Goal: Task Accomplishment & Management: Manage account settings

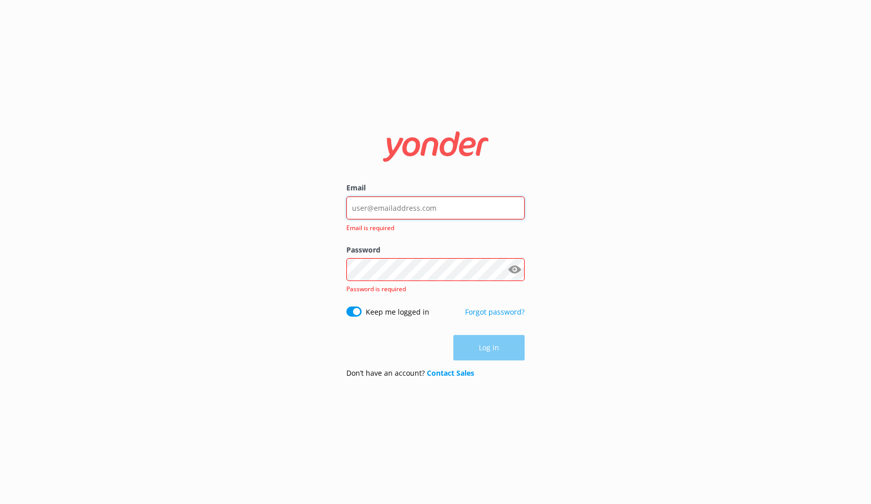
type input "[EMAIL_ADDRESS][DOMAIN_NAME]"
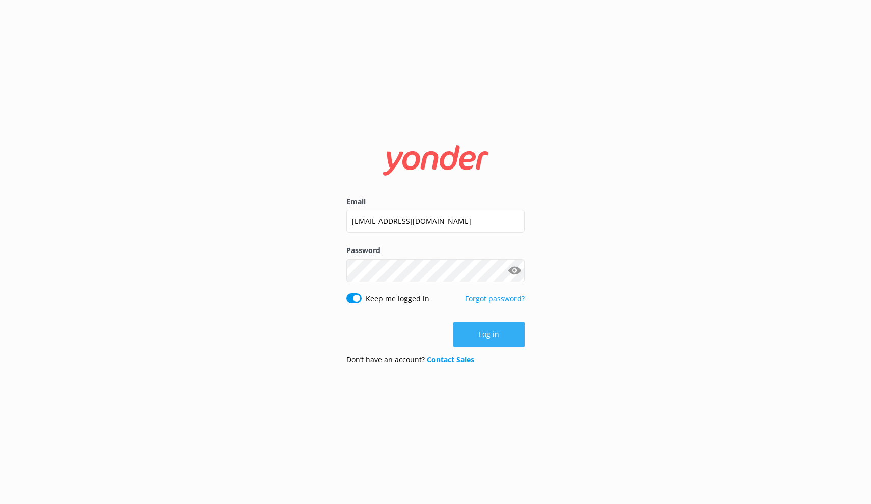
click at [488, 329] on button "Log in" at bounding box center [488, 334] width 71 height 25
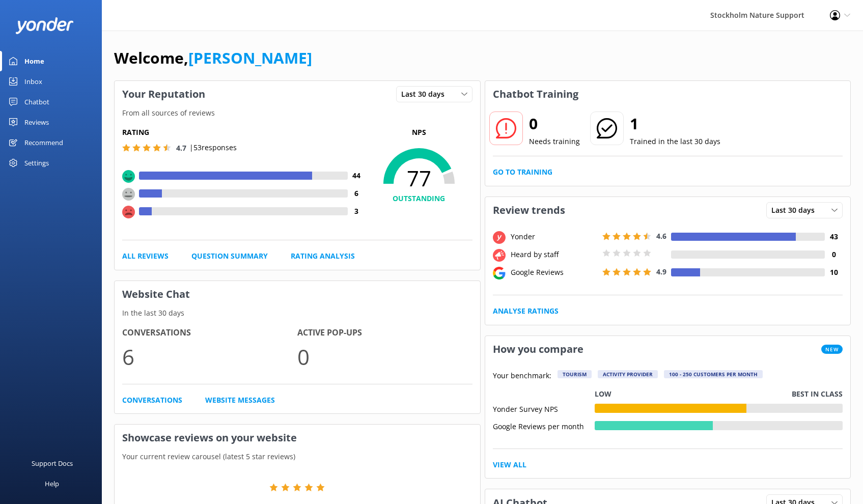
click at [44, 124] on div "Reviews" at bounding box center [36, 122] width 24 height 20
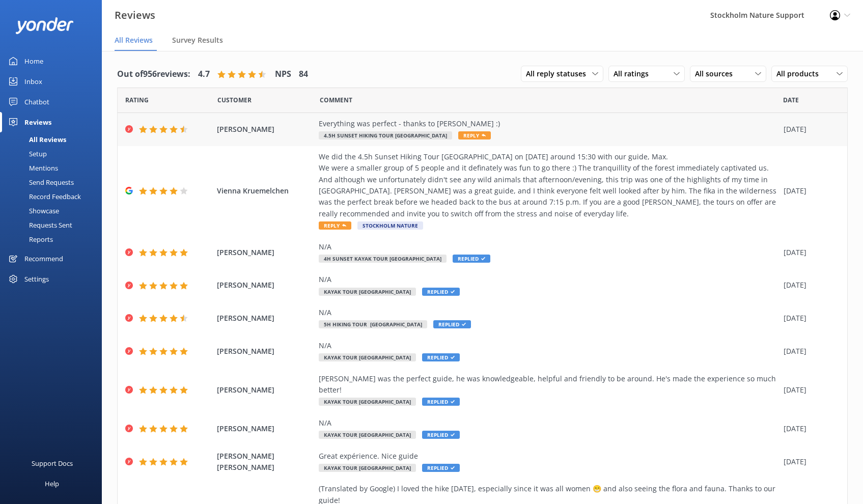
click at [425, 124] on div "Everything was perfect - thanks to [PERSON_NAME] :)" at bounding box center [549, 123] width 460 height 11
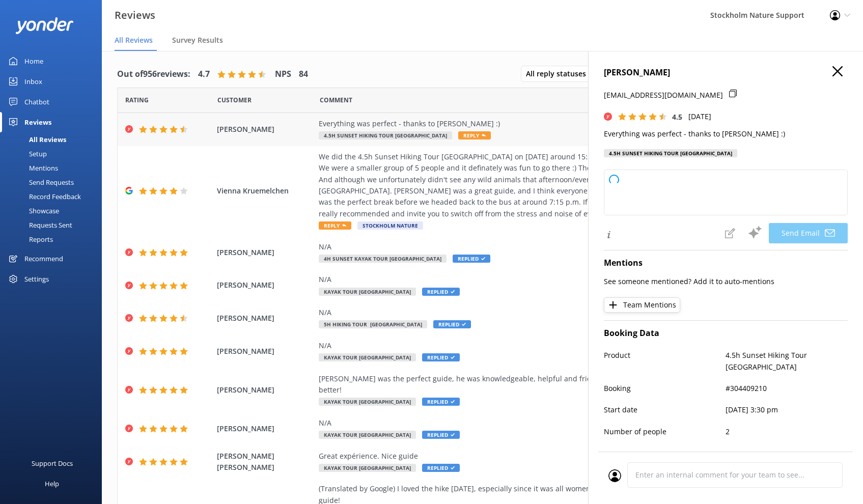
type textarea "Thank you so much for your kind words, [PERSON_NAME]! We're delighted to hear y…"
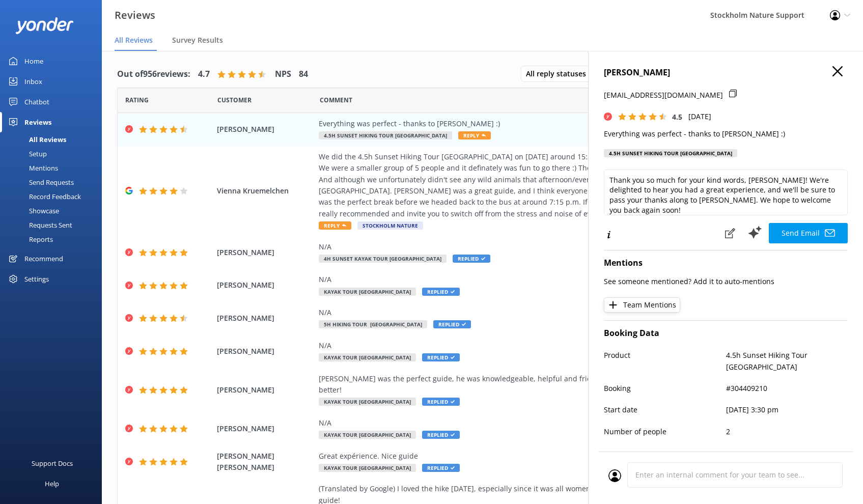
click at [833, 70] on use "button" at bounding box center [838, 71] width 10 height 10
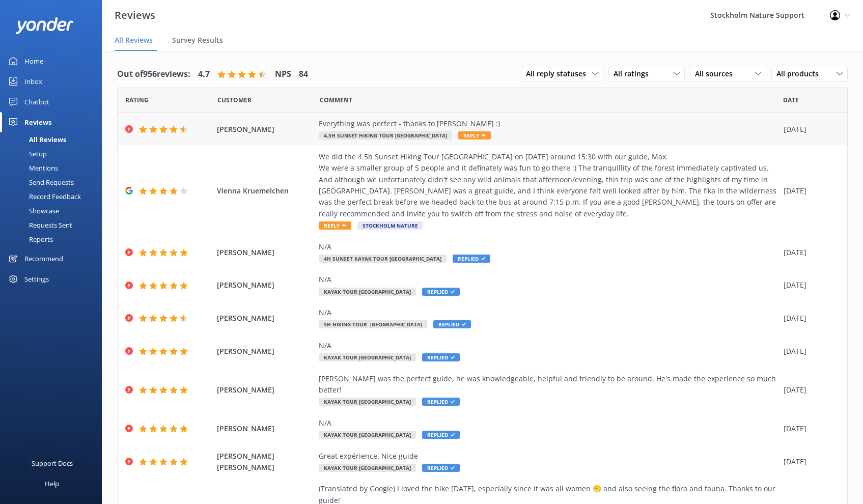
drag, startPoint x: 275, startPoint y: 129, endPoint x: 218, endPoint y: 131, distance: 56.6
click at [218, 131] on span "[PERSON_NAME]" at bounding box center [265, 129] width 97 height 11
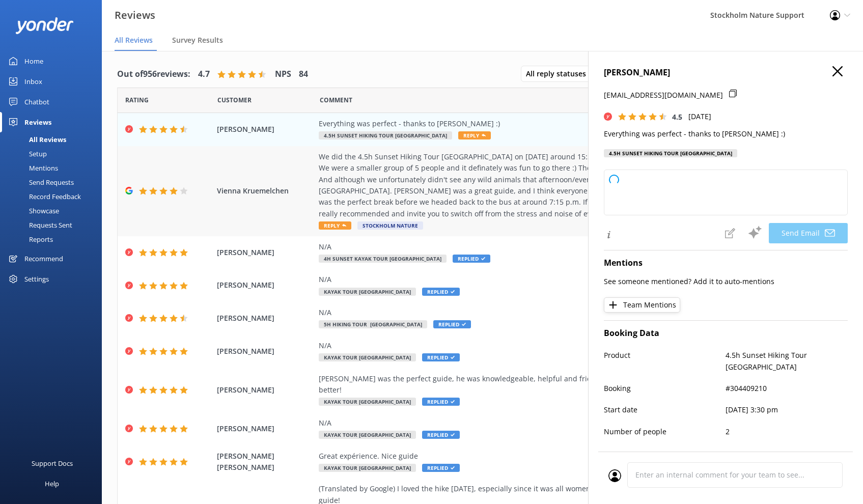
copy span "[PERSON_NAME]"
type textarea "Thank you so much for your kind words, [PERSON_NAME]! We’re thrilled to hear yo…"
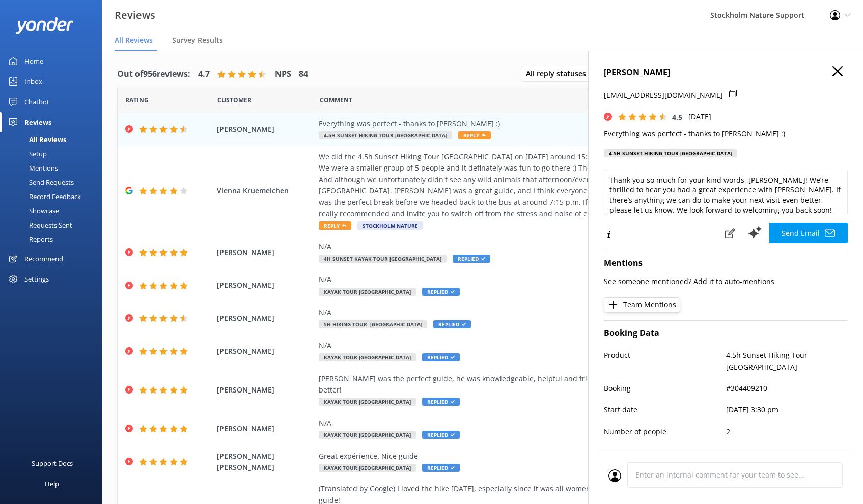
click at [833, 71] on icon "button" at bounding box center [838, 71] width 10 height 10
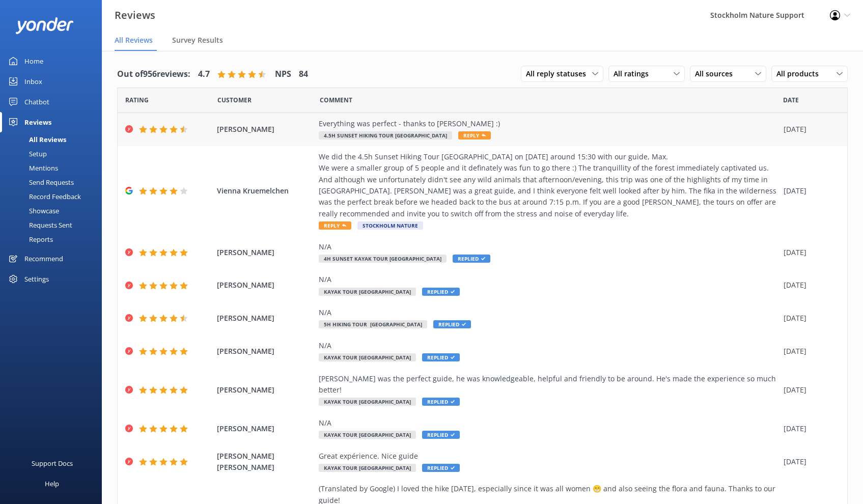
click at [543, 132] on div "Everything was perfect - thanks to [PERSON_NAME] :) 4.5h Sunset Hiking Tour [GE…" at bounding box center [549, 129] width 460 height 23
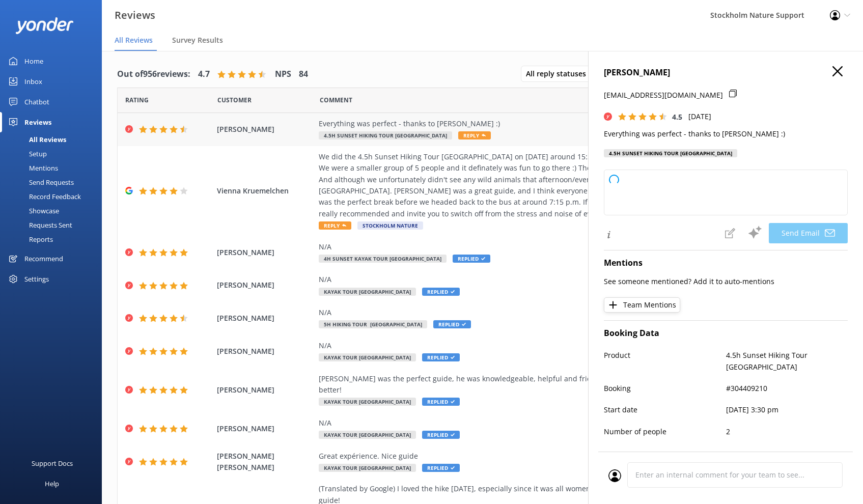
type textarea "Thank you so much for your kind words, [PERSON_NAME]! We're thrilled to hear yo…"
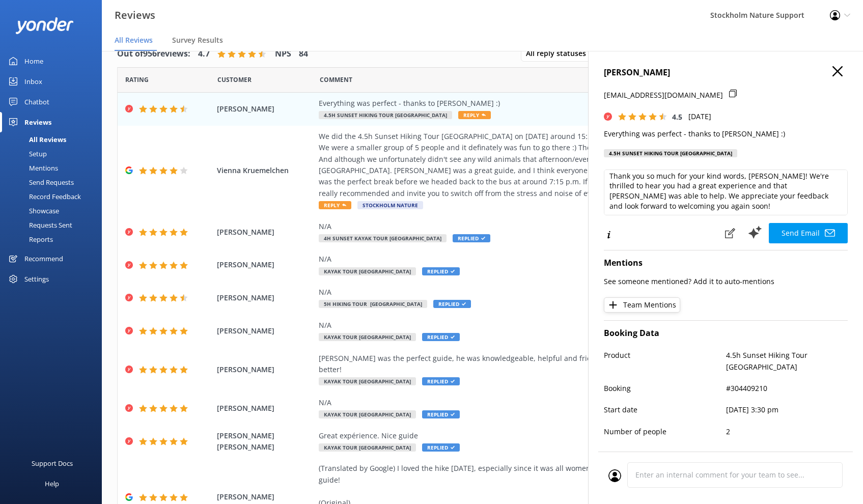
click at [833, 70] on use "button" at bounding box center [838, 71] width 10 height 10
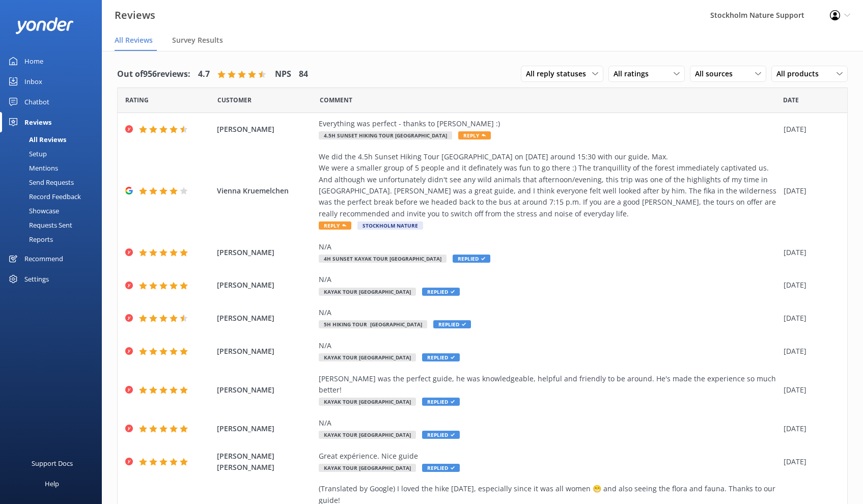
click at [36, 100] on div "Chatbot" at bounding box center [36, 102] width 25 height 20
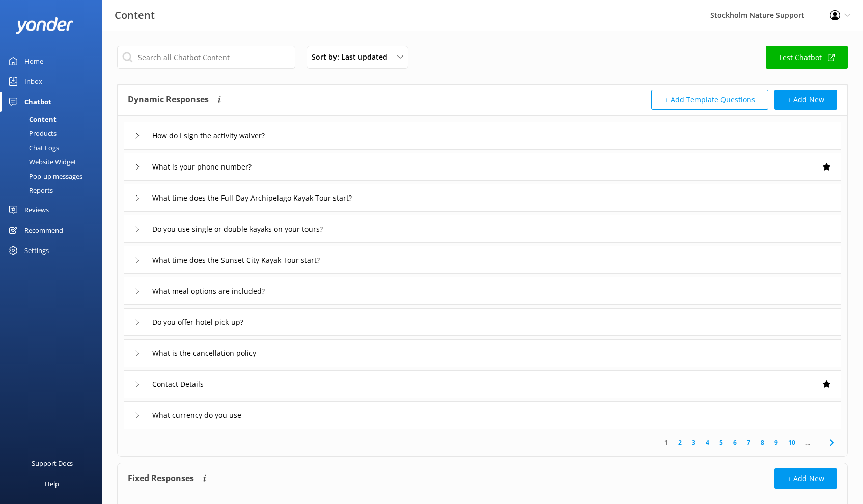
click at [40, 79] on div "Inbox" at bounding box center [33, 81] width 18 height 20
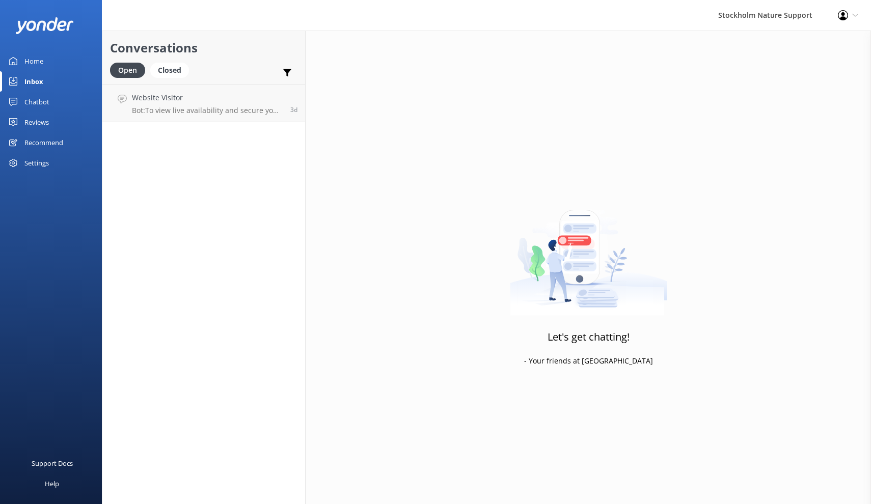
click at [41, 121] on div "Reviews" at bounding box center [36, 122] width 24 height 20
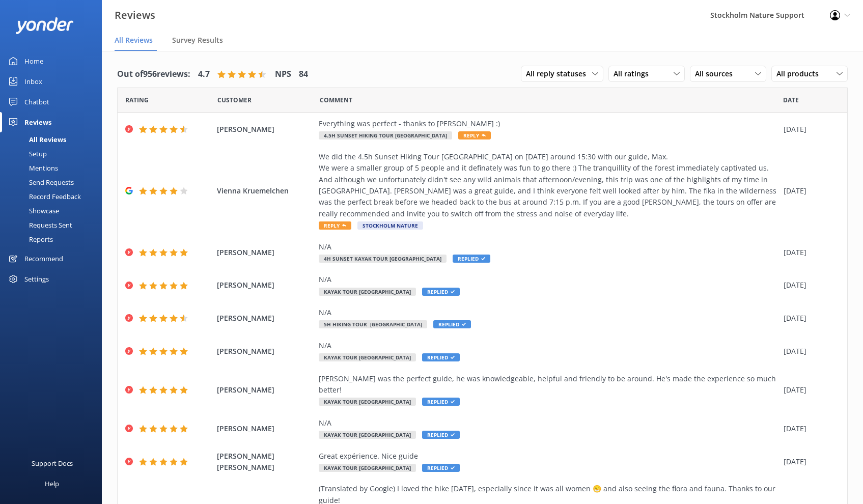
click at [38, 152] on div "Setup" at bounding box center [26, 154] width 41 height 14
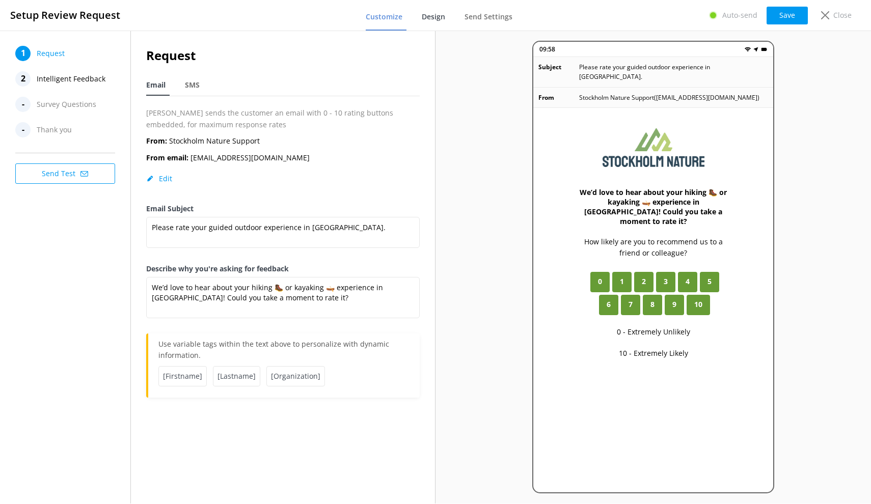
click at [435, 20] on span "Design" at bounding box center [433, 17] width 23 height 10
click at [83, 75] on span "Intelligent Feedback" at bounding box center [71, 78] width 69 height 15
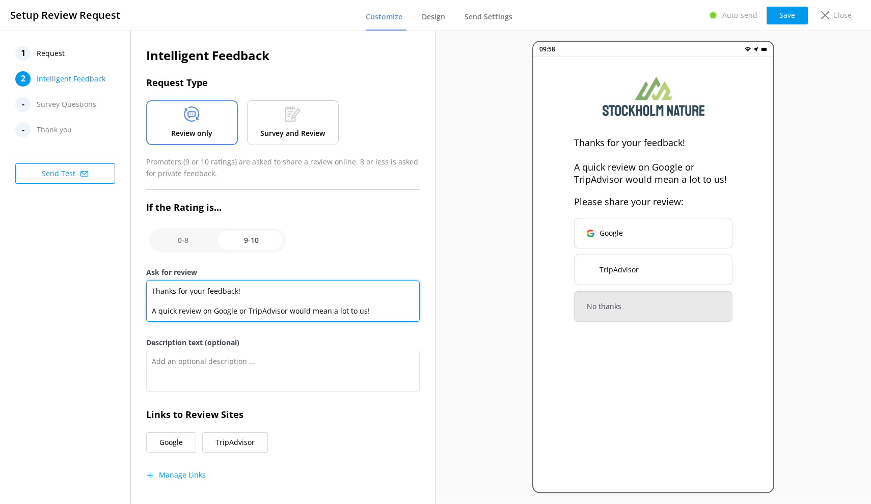
drag, startPoint x: 371, startPoint y: 308, endPoint x: 145, endPoint y: 311, distance: 226.2
click at [145, 311] on div "Intelligent Feedback Request Type Review only Survey and Review Promoters (9 or…" at bounding box center [283, 273] width 305 height 484
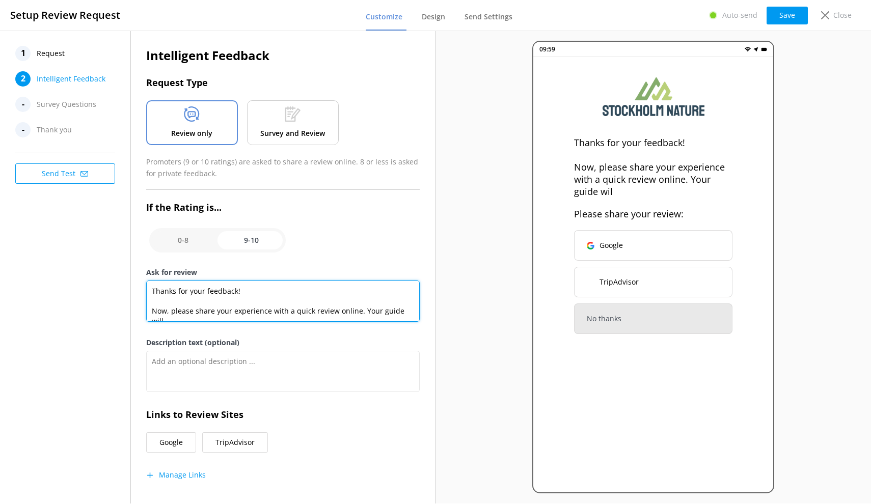
scroll to position [4, 0]
drag, startPoint x: 360, startPoint y: 304, endPoint x: 369, endPoint y: 313, distance: 13.0
click at [369, 313] on textarea "Thanks for your feedback! Now, please share your experience with a quick review…" at bounding box center [283, 301] width 274 height 41
click at [366, 303] on textarea "Thanks for your feedback! Now, please share your experience with a quick review…" at bounding box center [283, 301] width 274 height 41
drag, startPoint x: 360, startPoint y: 304, endPoint x: 369, endPoint y: 313, distance: 12.6
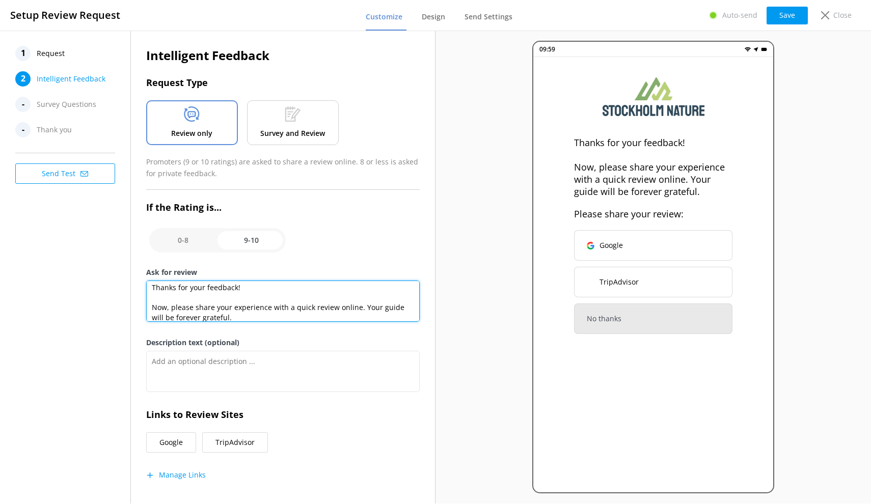
click at [369, 313] on textarea "Thanks for your feedback! Now, please share your experience with a quick review…" at bounding box center [283, 301] width 274 height 41
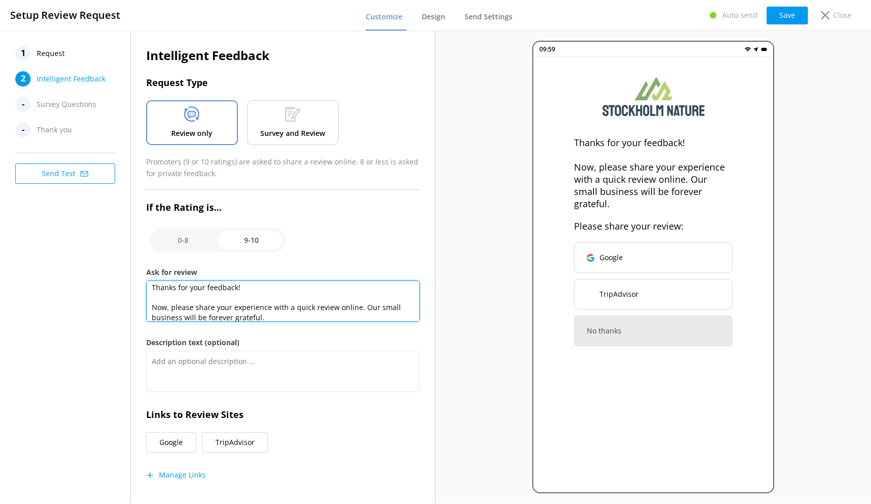
click at [168, 316] on textarea "Thanks for your feedback! Now, please share your experience with a quick review…" at bounding box center [283, 301] width 274 height 41
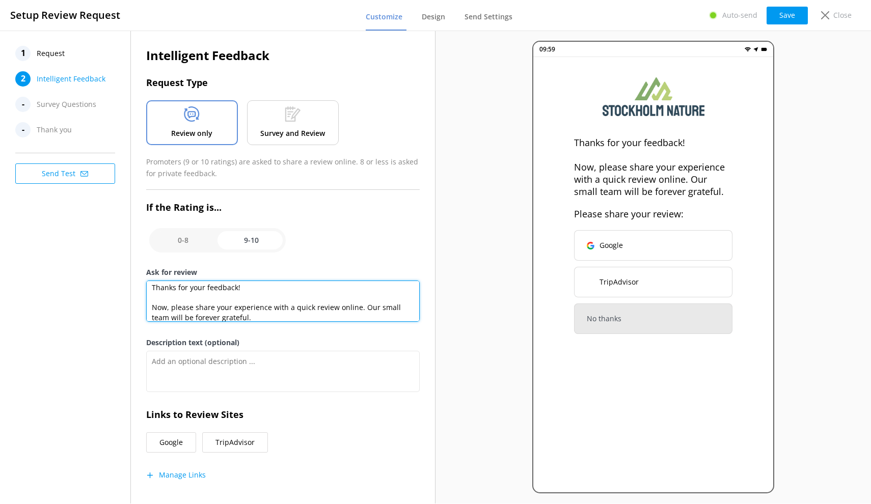
click at [262, 317] on textarea "Thanks for your feedback! Now, please share your experience with a quick review…" at bounding box center [283, 301] width 274 height 41
paste textarea "🙏"
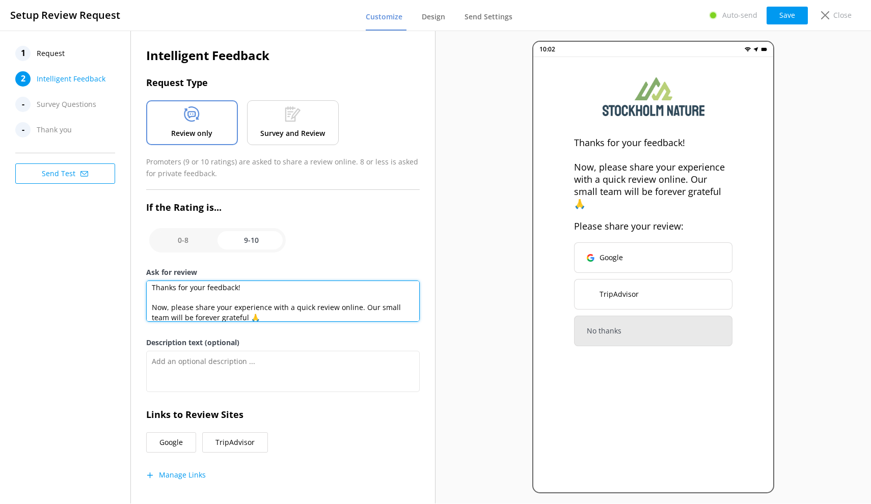
drag, startPoint x: 172, startPoint y: 303, endPoint x: 153, endPoint y: 303, distance: 18.3
click at [153, 303] on textarea "Thanks for your feedback! Now, please share your experience with a quick review…" at bounding box center [283, 301] width 274 height 41
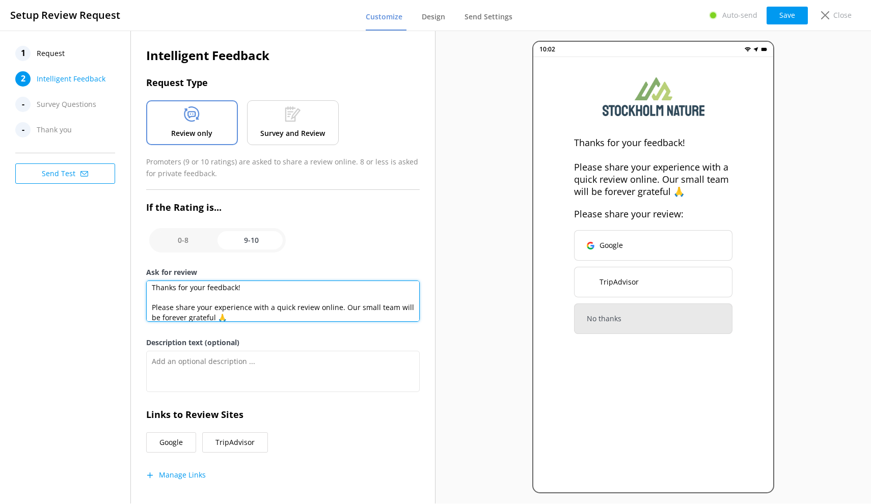
click at [295, 315] on textarea "Thanks for your feedback! Please share your experience with a quick review onli…" at bounding box center [283, 301] width 274 height 41
paste textarea "Would you mind sharing a quick review? It only takes a minute and means a lot t…"
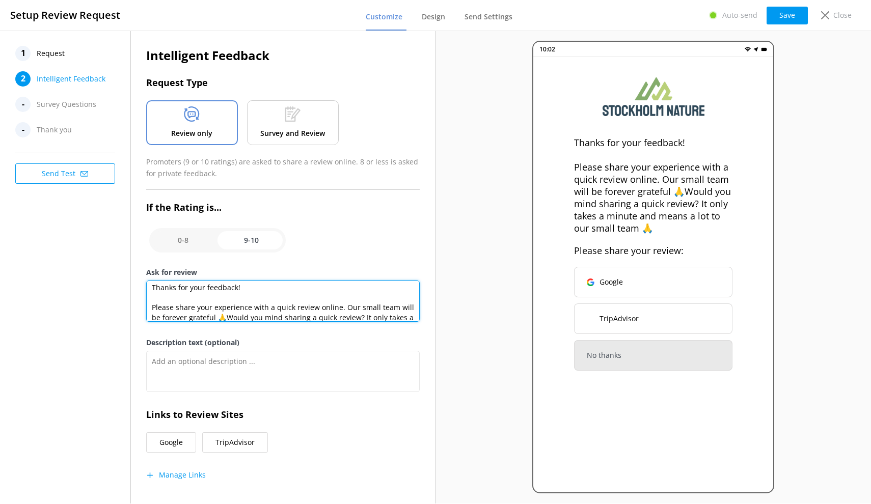
scroll to position [18, 0]
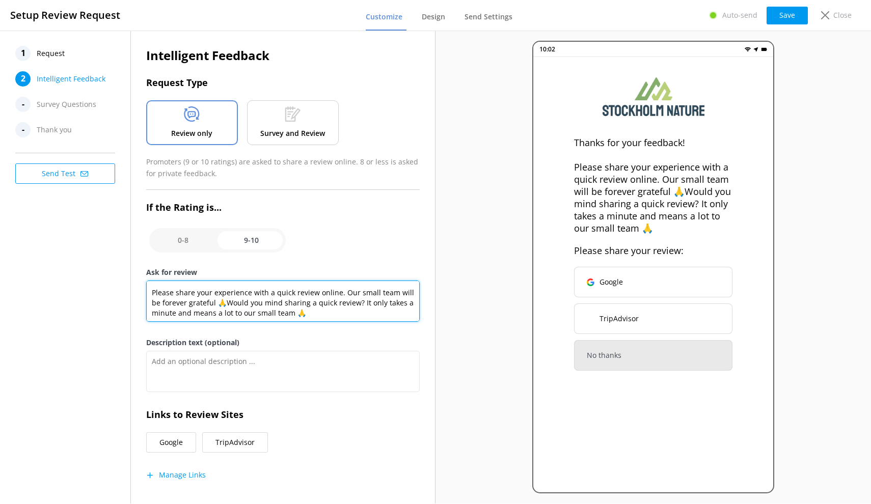
drag, startPoint x: 239, startPoint y: 302, endPoint x: 351, endPoint y: 316, distance: 113.5
click at [351, 316] on textarea "Thanks for your feedback! Please share your experience with a quick review onli…" at bounding box center [283, 301] width 274 height 41
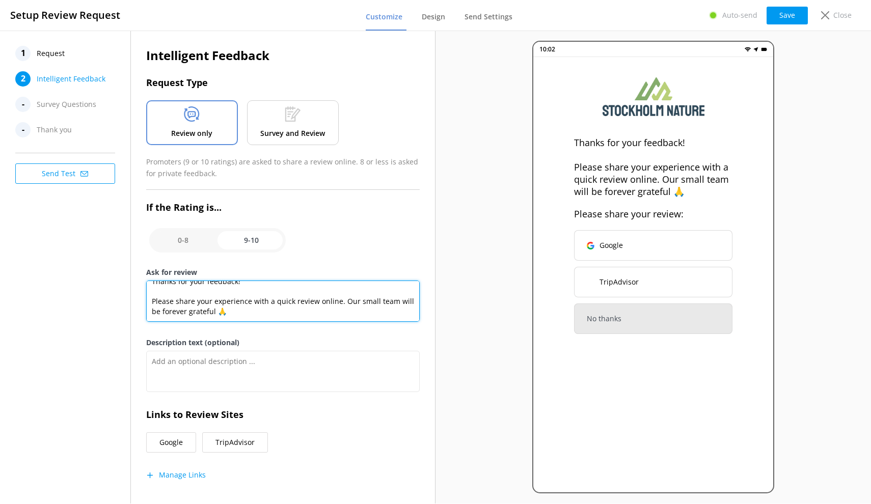
scroll to position [9, 0]
paste textarea "🌟"
paste textarea "✌️"
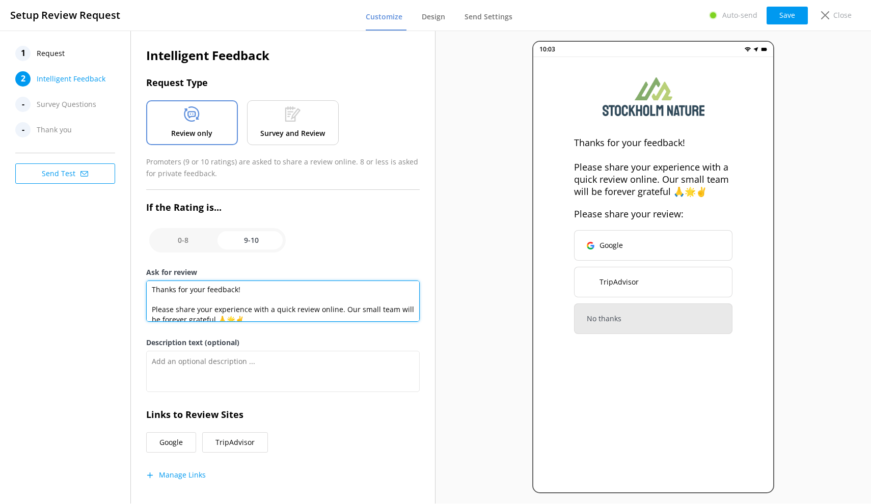
scroll to position [0, 0]
drag, startPoint x: 279, startPoint y: 312, endPoint x: 131, endPoint y: 275, distance: 152.8
click at [131, 275] on div "Intelligent Feedback Request Type Review only Survey and Review Promoters (9 or…" at bounding box center [283, 273] width 305 height 484
click at [290, 315] on textarea "Thanks for your feedback! Please share your experience with a quick review onli…" at bounding box center [283, 301] width 274 height 41
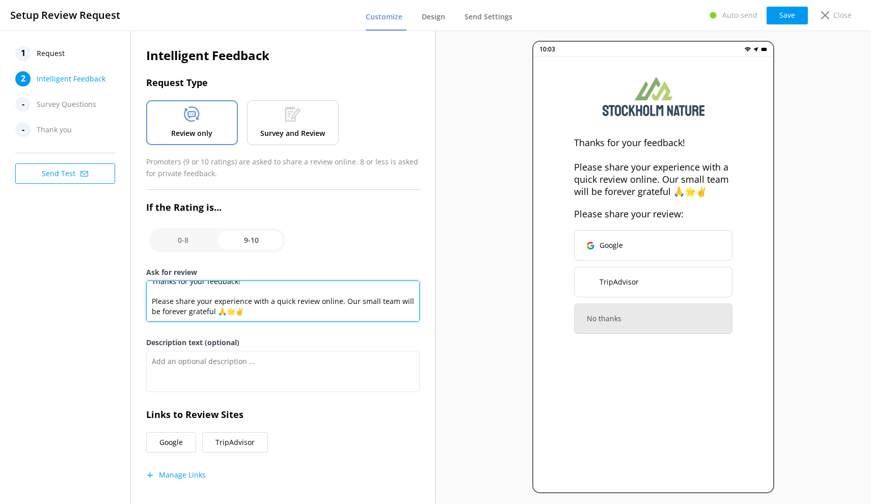
scroll to position [23, 0]
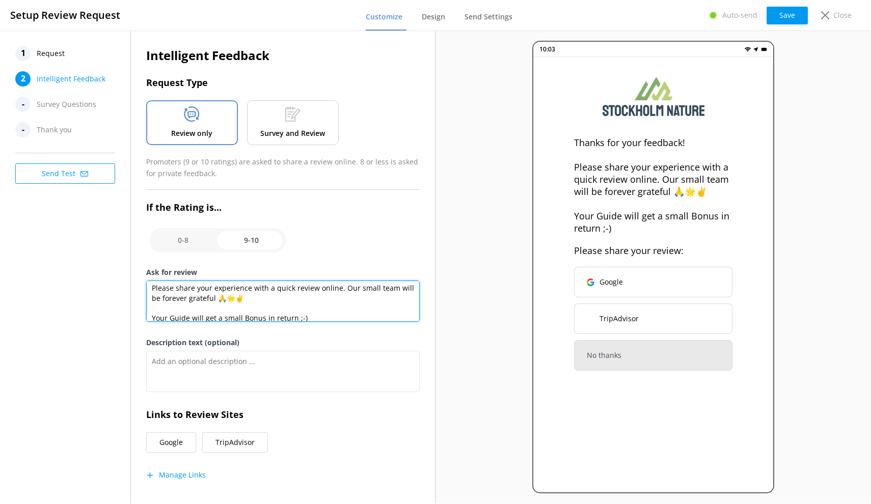
drag, startPoint x: 262, startPoint y: 314, endPoint x: 319, endPoint y: 319, distance: 56.8
click at [319, 319] on textarea "Thanks for your feedback! Please share your experience with a quick review onli…" at bounding box center [283, 301] width 274 height 41
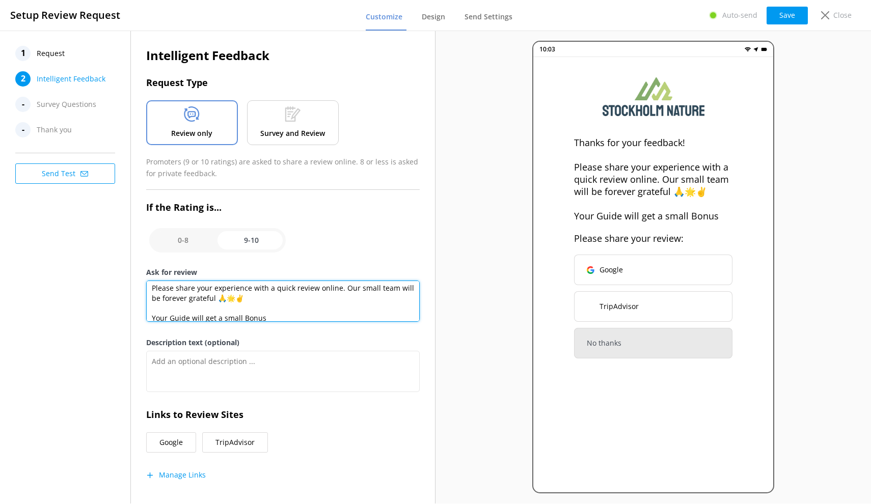
click at [171, 314] on textarea "Thanks for your feedback! Please share your experience with a quick review onli…" at bounding box center [283, 301] width 274 height 41
click at [228, 313] on textarea "Thanks for your feedback! Please share your experience with a quick review onli…" at bounding box center [283, 301] width 274 height 41
click at [256, 314] on textarea "Thanks for your feedback! Please share your experience with a quick review onli…" at bounding box center [283, 301] width 274 height 41
click at [170, 316] on textarea "Thanks for your feedback! Please share your experience with a quick review onli…" at bounding box center [283, 301] width 274 height 41
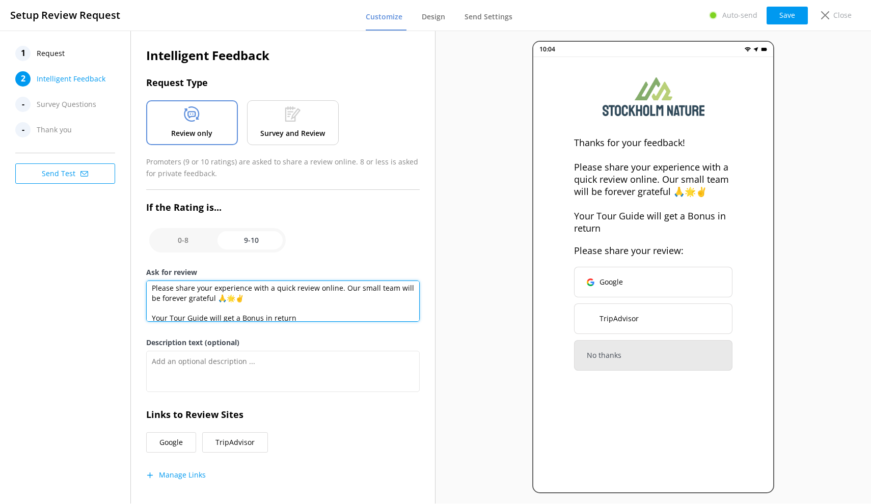
click at [232, 312] on textarea "Thanks for your feedback! Please share your experience with a quick review onli…" at bounding box center [283, 301] width 274 height 41
click at [239, 315] on textarea "Thanks for your feedback! Please share your experience with a quick review onli…" at bounding box center [283, 301] width 274 height 41
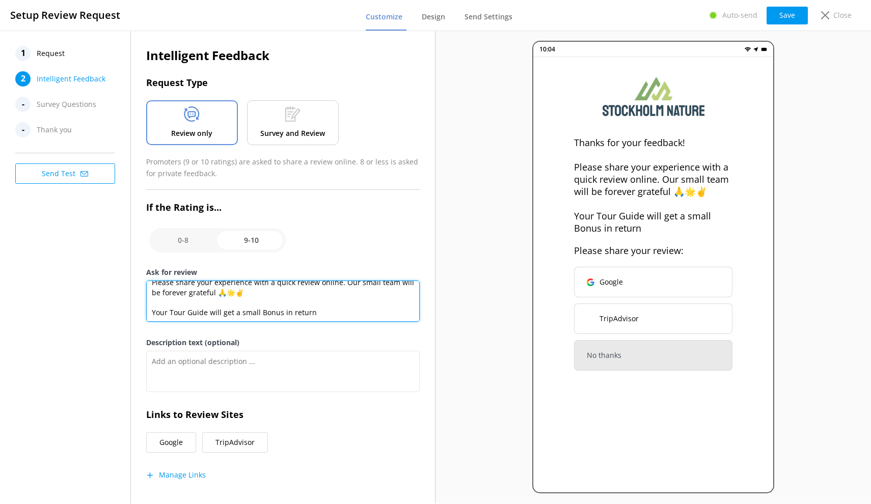
scroll to position [28, 0]
click at [317, 309] on textarea "Thanks for your feedback! Please share your experience with a quick review onli…" at bounding box center [283, 301] width 274 height 41
drag, startPoint x: 353, startPoint y: 307, endPoint x: 151, endPoint y: 308, distance: 202.2
click at [151, 308] on textarea "Thanks for your feedback! Please share your experience with a quick review onli…" at bounding box center [283, 301] width 274 height 41
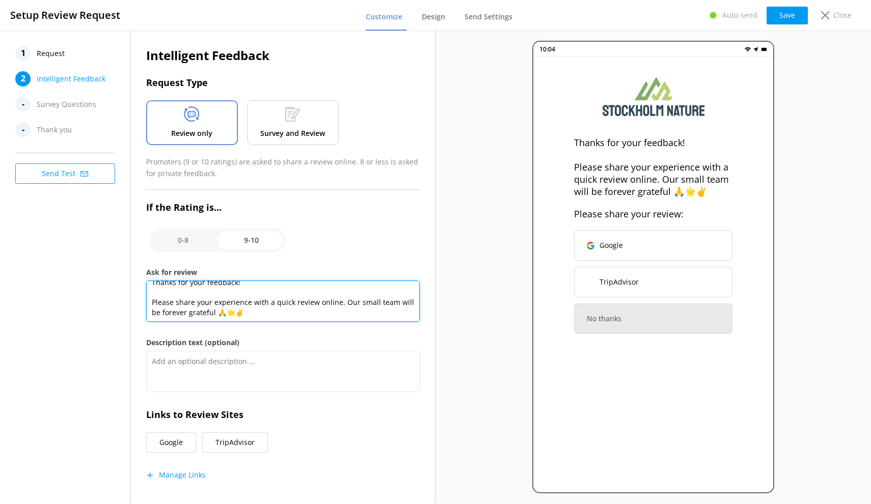
scroll to position [0, 0]
drag, startPoint x: 269, startPoint y: 309, endPoint x: 141, endPoint y: 264, distance: 136.6
click at [141, 264] on div "Intelligent Feedback Request Type Review only Survey and Review Promoters (9 or…" at bounding box center [283, 273] width 305 height 484
click at [267, 315] on textarea "Thanks for your feedback! Please share your experience with a quick review onli…" at bounding box center [283, 301] width 274 height 41
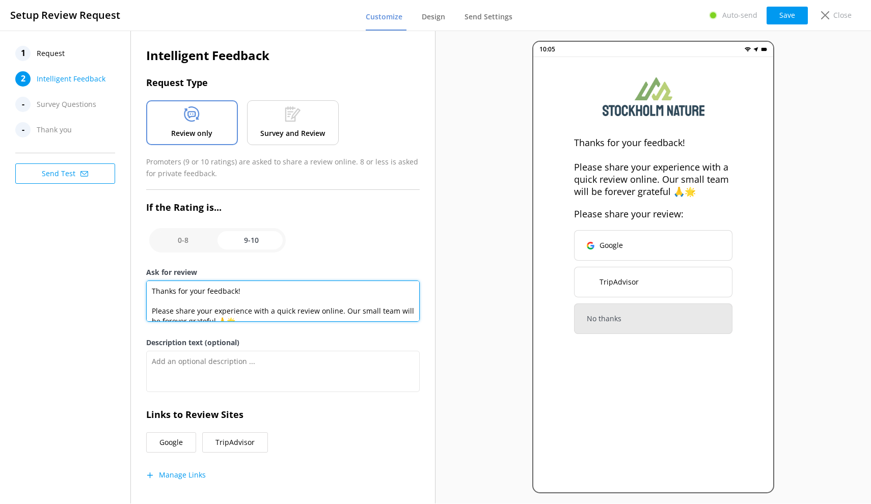
scroll to position [4, 0]
paste textarea "✨"
paste textarea "🌟"
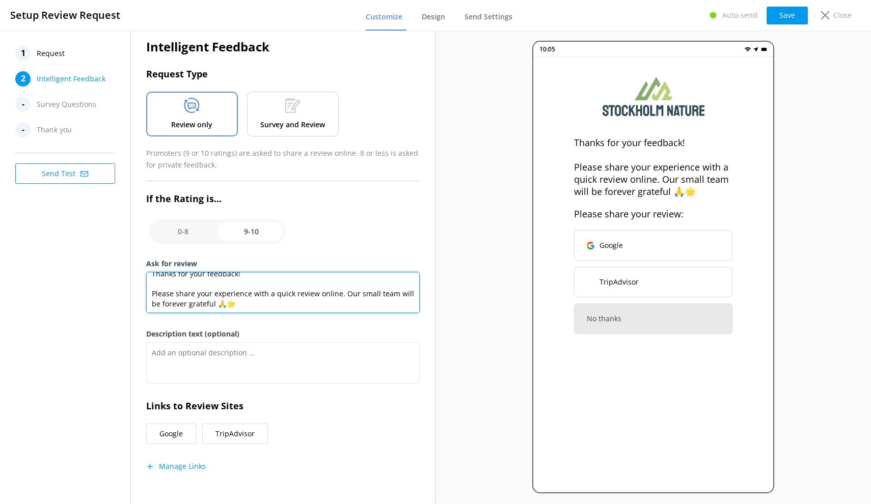
scroll to position [0, 0]
type textarea "Thanks for your feedback! Please share your experience with a quick review onli…"
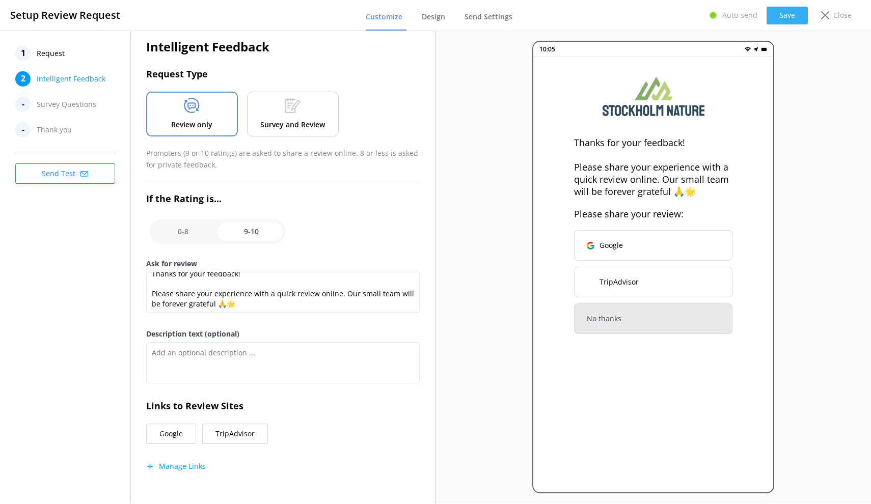
click at [786, 13] on button "Save" at bounding box center [787, 16] width 41 height 18
click at [786, 10] on button "Save" at bounding box center [787, 16] width 41 height 18
click at [718, 15] on div at bounding box center [713, 15] width 10 height 10
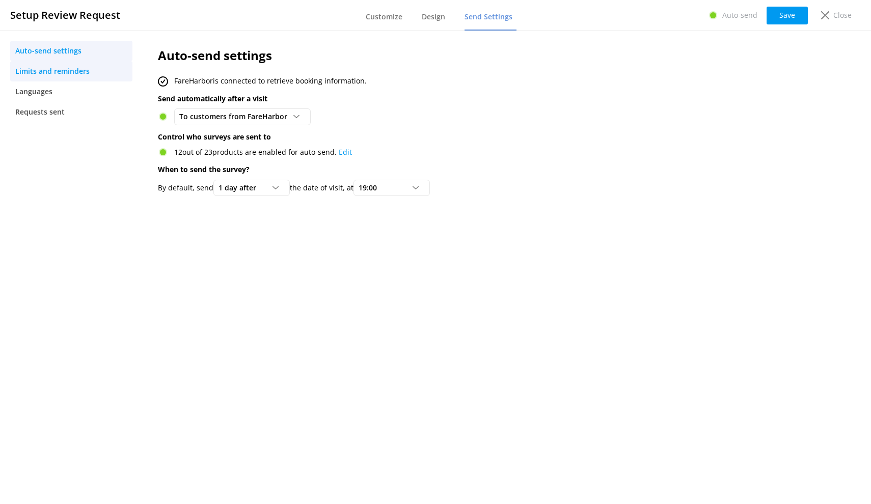
click at [74, 72] on span "Limits and reminders" at bounding box center [52, 71] width 74 height 11
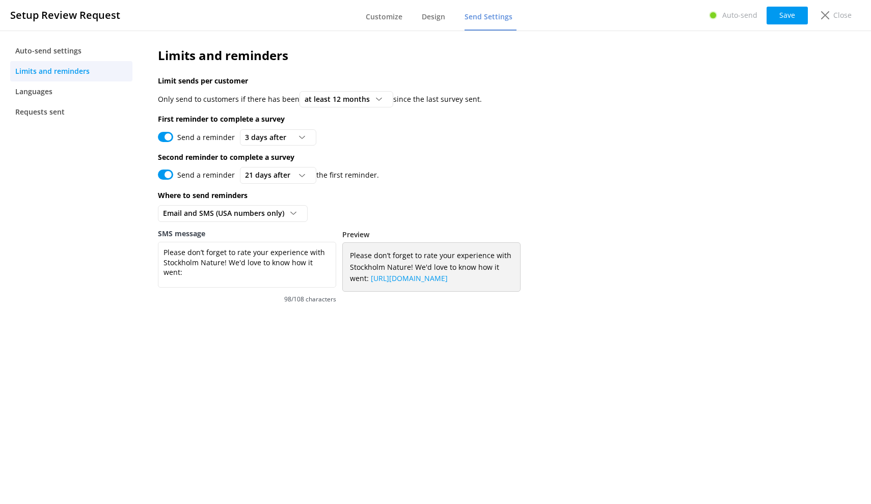
click at [723, 152] on p "Second reminder to complete a survey" at bounding box center [447, 157] width 579 height 11
click at [263, 173] on span "21 days after" at bounding box center [270, 175] width 51 height 11
click at [281, 274] on div "14 days after" at bounding box center [264, 279] width 38 height 10
click at [785, 16] on button "Save" at bounding box center [787, 16] width 41 height 18
click at [68, 50] on span "Auto-send settings" at bounding box center [48, 50] width 66 height 11
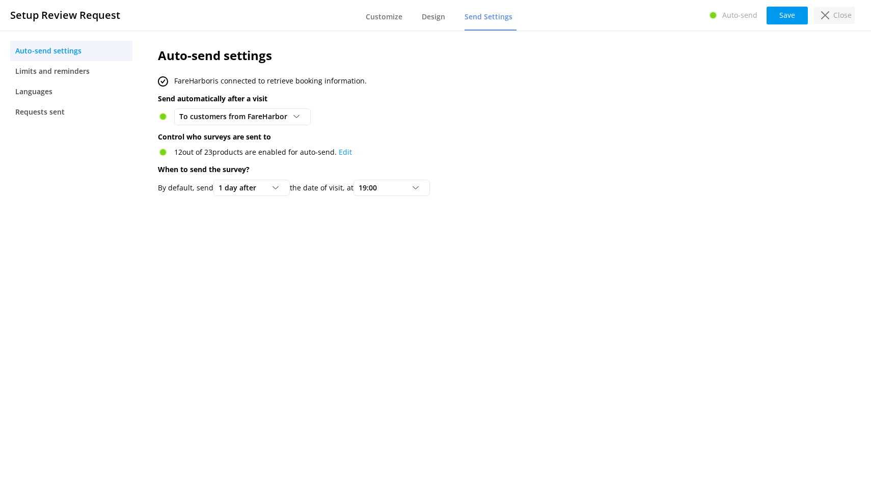
click at [829, 12] on use at bounding box center [825, 15] width 8 height 8
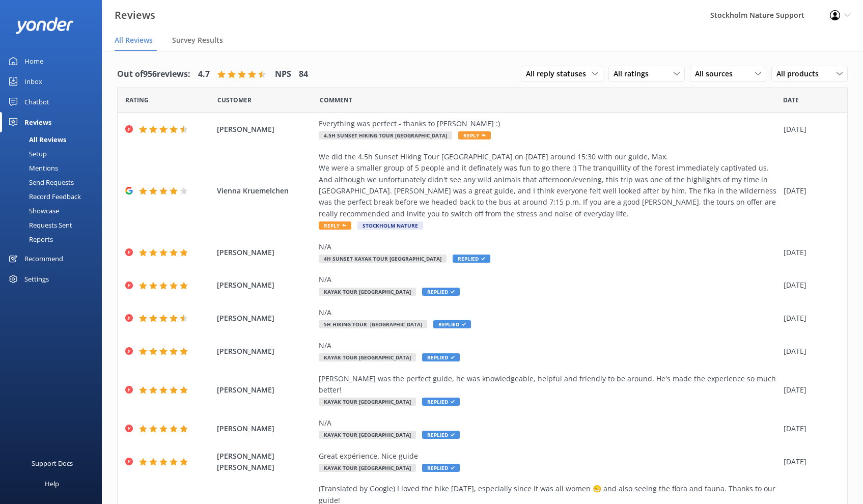
click at [45, 183] on div "Send Requests" at bounding box center [40, 182] width 68 height 14
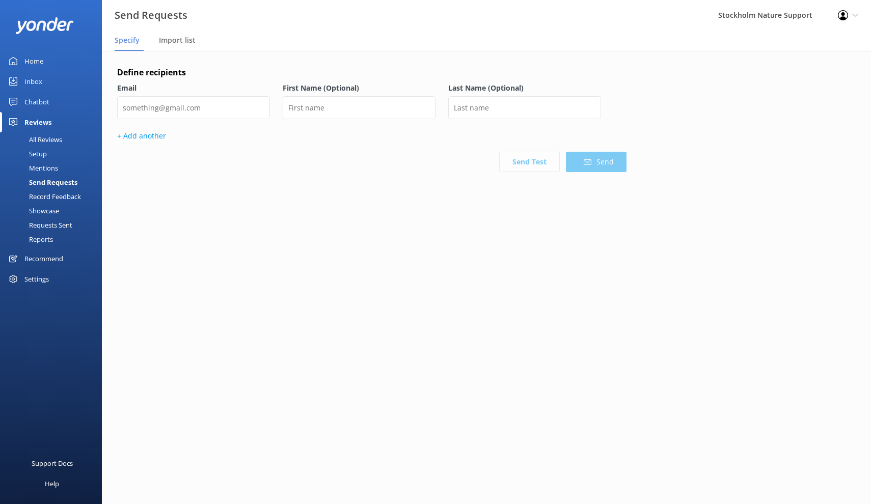
click at [43, 138] on div "All Reviews" at bounding box center [34, 139] width 56 height 14
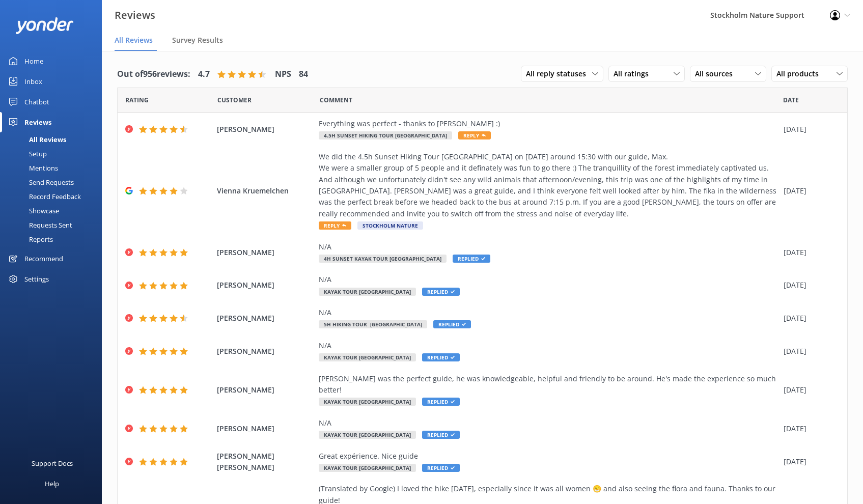
click at [41, 181] on div "Send Requests" at bounding box center [40, 182] width 68 height 14
